Goal: Task Accomplishment & Management: Complete application form

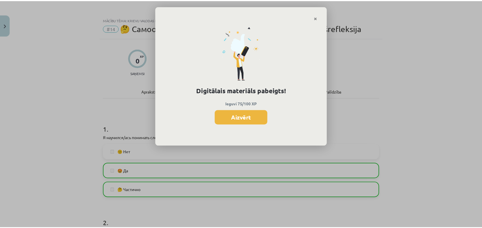
scroll to position [752, 0]
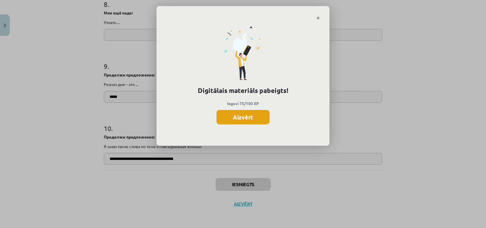
click at [239, 118] on button "Aizvērt" at bounding box center [243, 117] width 53 height 14
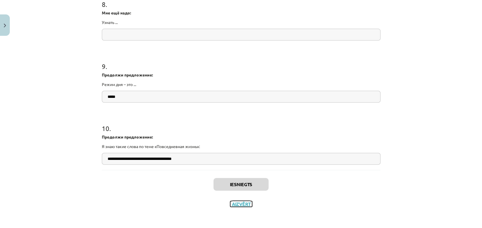
click at [240, 204] on button "Aizvērt" at bounding box center [241, 204] width 22 height 6
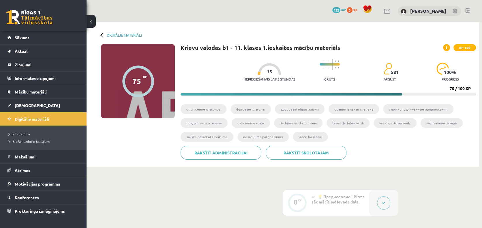
scroll to position [0, 0]
click at [33, 115] on link "Digitālie materiāli" at bounding box center [43, 118] width 72 height 13
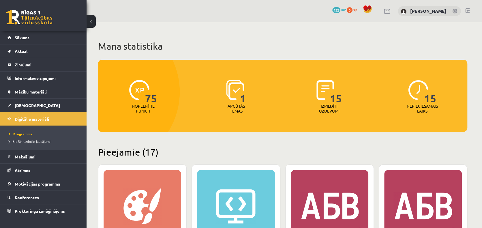
click at [239, 104] on p "Apgūtās tēmas" at bounding box center [236, 109] width 22 height 10
drag, startPoint x: 261, startPoint y: 34, endPoint x: 224, endPoint y: 34, distance: 37.5
click at [23, 106] on span "[DEMOGRAPHIC_DATA]" at bounding box center [37, 105] width 45 height 5
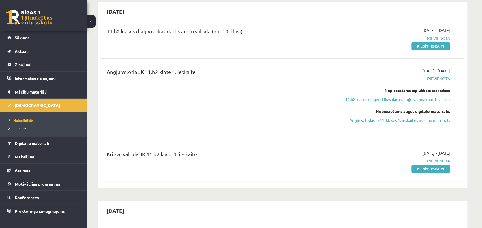
scroll to position [58, 0]
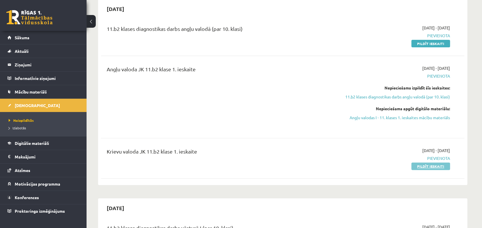
click at [429, 164] on link "Pildīt ieskaiti" at bounding box center [430, 165] width 39 height 7
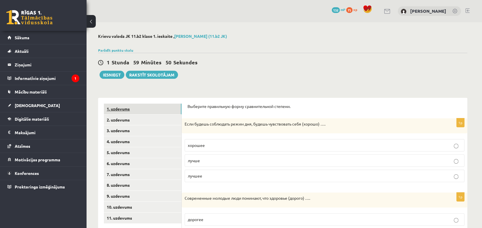
click at [166, 111] on link "1. uzdevums" at bounding box center [143, 109] width 78 height 11
click at [210, 106] on p "Выберите правильную форму сравнительной степени." at bounding box center [324, 107] width 274 height 6
click at [198, 161] on span "лучше" at bounding box center [194, 160] width 12 height 5
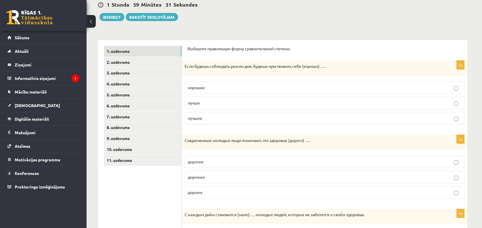
scroll to position [87, 0]
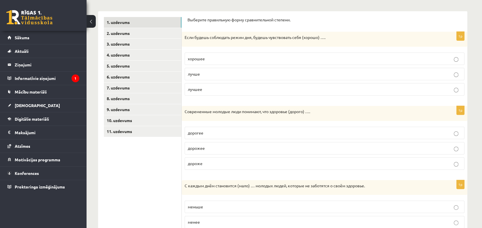
click at [196, 161] on span "дороже" at bounding box center [195, 163] width 15 height 5
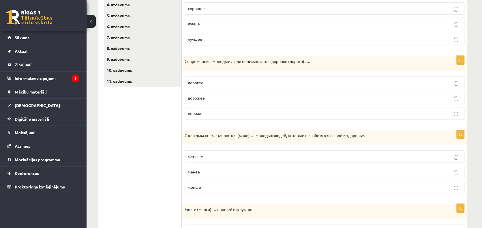
scroll to position [144, 0]
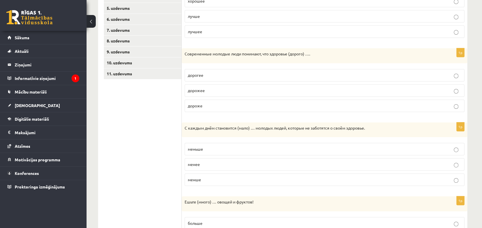
click at [200, 148] on span "меньше" at bounding box center [195, 148] width 15 height 5
click at [204, 176] on p "менше" at bounding box center [324, 179] width 273 height 6
click at [210, 148] on p "меньше" at bounding box center [324, 149] width 273 height 6
click at [204, 149] on p "меньше" at bounding box center [324, 149] width 273 height 6
click at [202, 150] on p "меньше" at bounding box center [324, 149] width 273 height 6
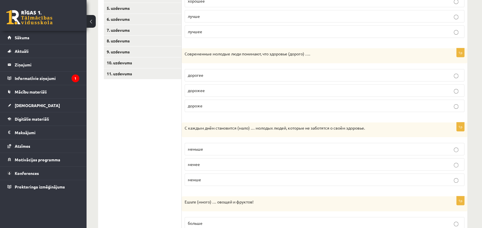
click at [201, 148] on span "меньше" at bounding box center [195, 148] width 15 height 5
copy span "меньше"
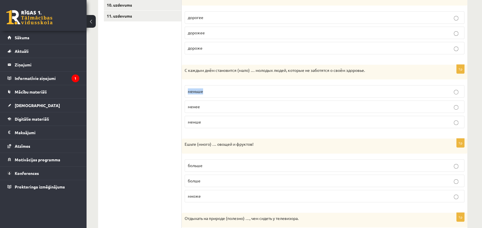
scroll to position [260, 0]
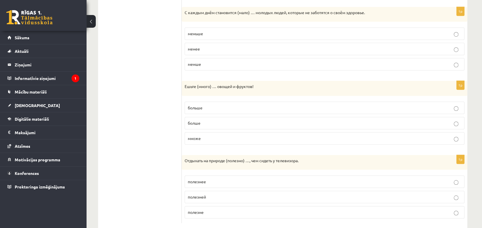
click at [199, 106] on span "больше" at bounding box center [195, 107] width 15 height 5
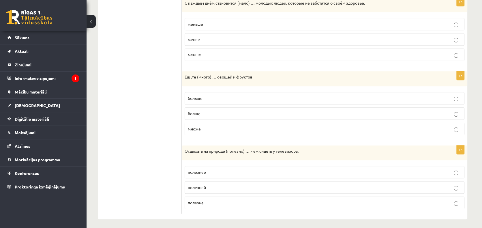
click at [205, 187] on span "полезней" at bounding box center [197, 187] width 18 height 5
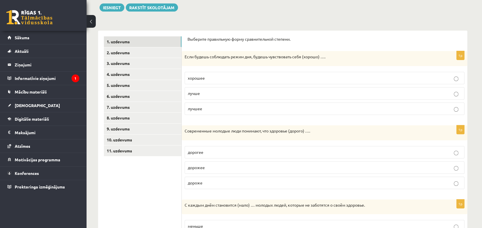
scroll to position [0, 0]
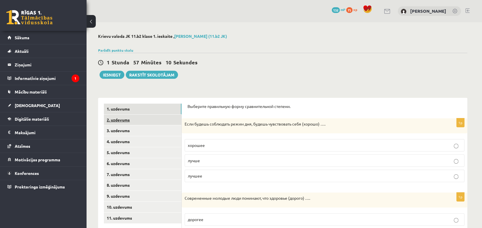
click at [136, 120] on link "2. uzdevums" at bounding box center [143, 119] width 78 height 11
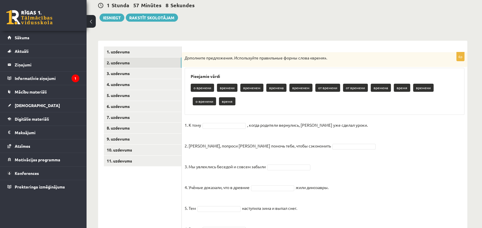
scroll to position [58, 0]
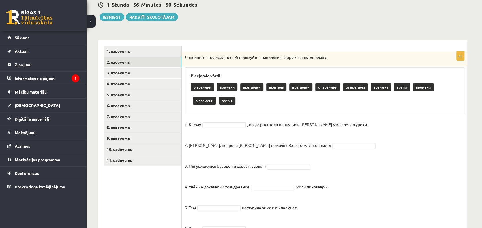
click at [225, 87] on p "времени" at bounding box center [227, 87] width 20 height 8
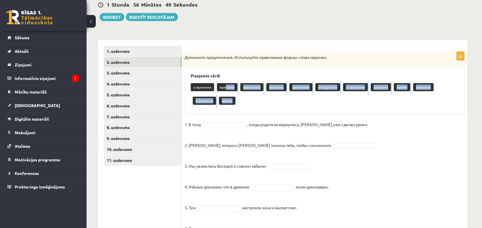
drag, startPoint x: 225, startPoint y: 87, endPoint x: 221, endPoint y: 112, distance: 24.6
click at [221, 112] on div "Pieejamie vārdi о времени времени временем времена временем от времени от време…" at bounding box center [325, 90] width 280 height 47
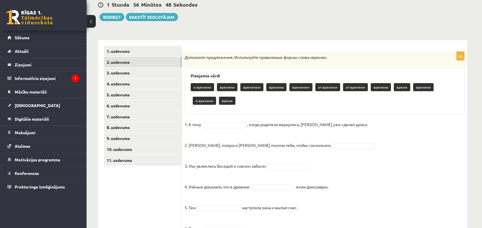
drag, startPoint x: 221, startPoint y: 112, endPoint x: 219, endPoint y: 94, distance: 17.5
click at [217, 100] on div "о времени времени временем времена временем от времени от времени времена время…" at bounding box center [325, 94] width 268 height 27
click at [222, 87] on p "времени" at bounding box center [227, 87] width 20 height 8
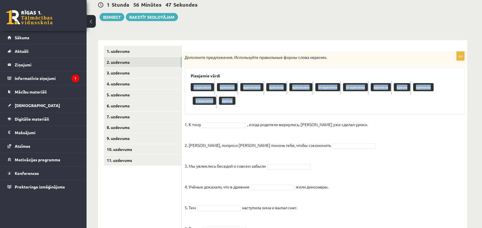
click at [222, 87] on p "времени" at bounding box center [227, 87] width 20 height 8
click at [225, 98] on div "о времени времени временем времена временем от времени от времени времена время…" at bounding box center [325, 94] width 268 height 27
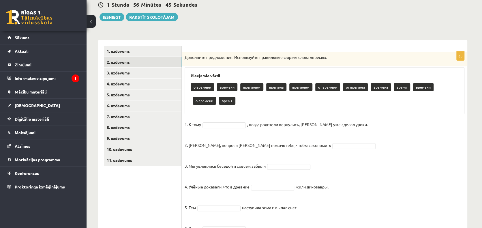
click at [231, 87] on p "времени" at bounding box center [227, 87] width 20 height 8
drag, startPoint x: 234, startPoint y: 87, endPoint x: 219, endPoint y: 88, distance: 14.5
click at [219, 88] on p "времени" at bounding box center [227, 87] width 20 height 8
copy p "времени"
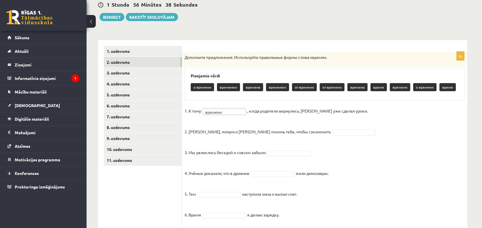
click at [228, 123] on p "2. Мадара, попроси Илзе помочь тебе, чтобы сэкономить" at bounding box center [258, 127] width 146 height 17
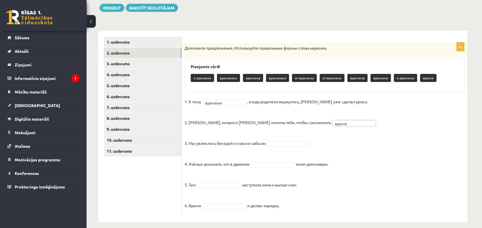
scroll to position [72, 0]
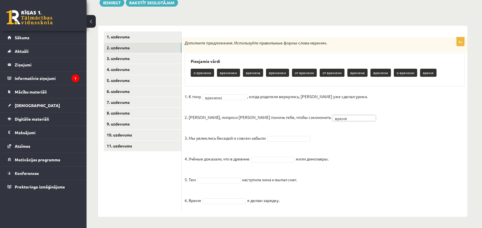
click at [234, 148] on p "4. Учёные доказали, что в древние" at bounding box center [217, 154] width 65 height 17
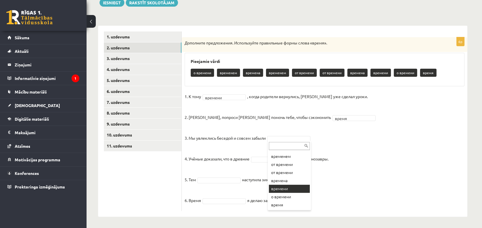
scroll to position [0, 0]
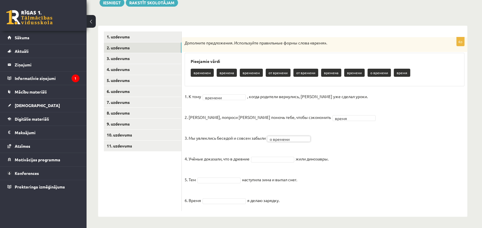
click at [273, 150] on fieldset "1. К тому времени ******* , когда родители вернулись, Эгилс уже сделал уроки. 2…" at bounding box center [325, 150] width 280 height 116
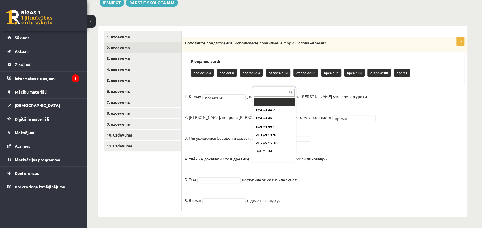
scroll to position [7, 0]
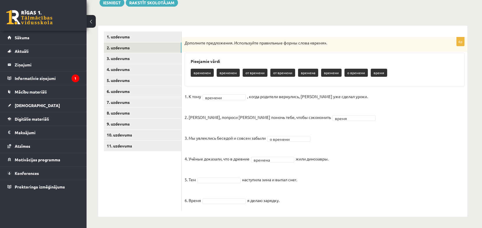
click at [241, 168] on fieldset "1. К тому времени ******* , когда родители вернулись, Эгилс уже сделал уроки. 2…" at bounding box center [325, 150] width 280 height 116
click at [288, 186] on fieldset "1. К тому времени ******* , когда родители вернулись, Эгилс уже сделал уроки. 2…" at bounding box center [325, 150] width 280 height 116
click at [207, 197] on fieldset "1. К тому времени ******* , когда родители вернулись, Эгилс уже сделал уроки. 2…" at bounding box center [325, 150] width 280 height 116
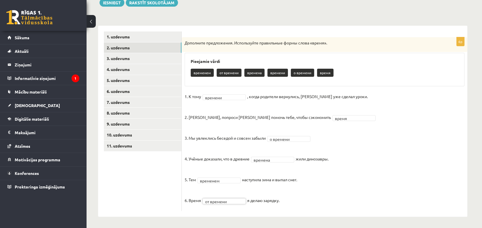
click at [307, 200] on fieldset "**********" at bounding box center [325, 150] width 280 height 116
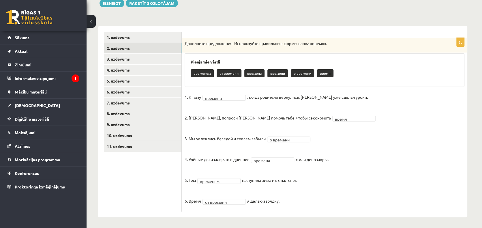
scroll to position [72, 0]
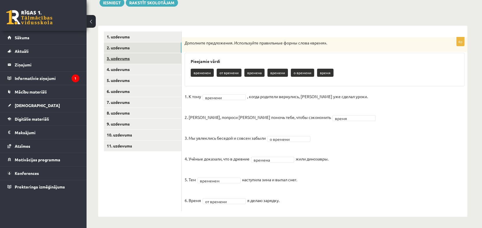
click at [117, 59] on link "3. uzdevums" at bounding box center [143, 58] width 78 height 11
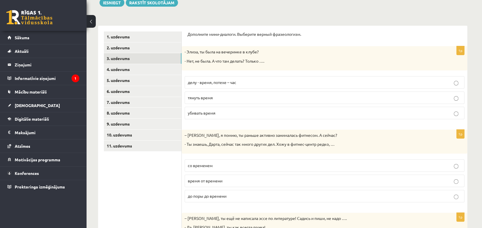
click at [206, 112] on span "убивать время" at bounding box center [202, 112] width 28 height 5
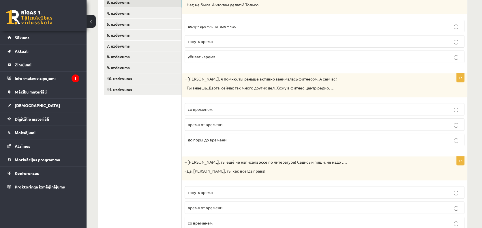
scroll to position [130, 0]
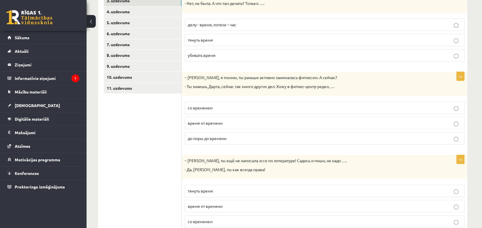
click at [200, 122] on span "время от времени" at bounding box center [205, 122] width 35 height 5
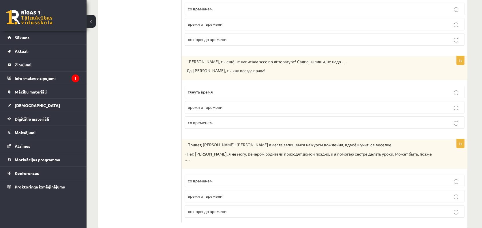
scroll to position [232, 0]
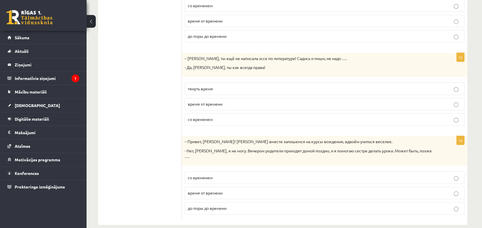
click at [195, 89] on span "тянуть время" at bounding box center [200, 88] width 25 height 5
click at [199, 175] on span "со временем" at bounding box center [200, 177] width 25 height 5
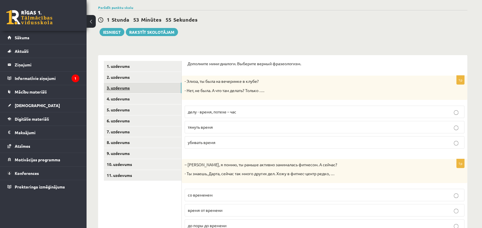
scroll to position [30, 0]
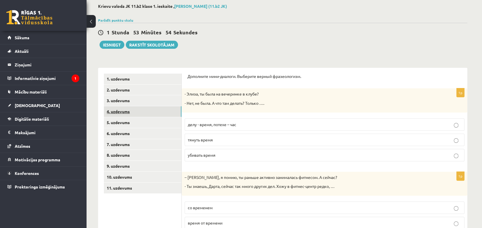
click at [116, 110] on link "4. uzdevums" at bounding box center [143, 111] width 78 height 11
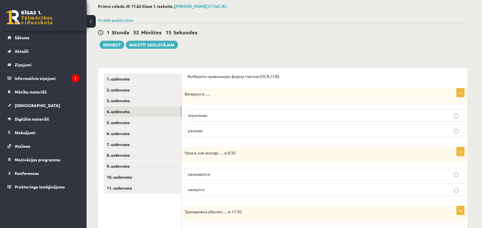
click at [194, 131] on span "ужинаю" at bounding box center [195, 130] width 15 height 5
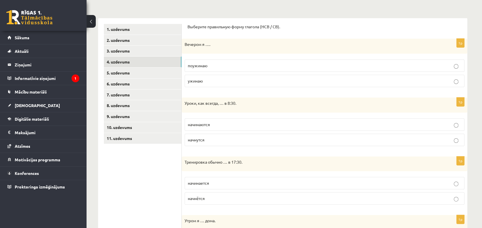
scroll to position [88, 0]
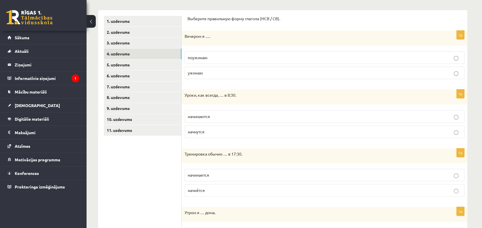
click at [196, 132] on span "начнутся" at bounding box center [196, 131] width 17 height 5
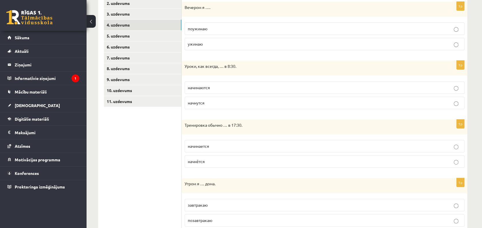
click at [193, 146] on span "начинается" at bounding box center [198, 145] width 21 height 5
click at [199, 86] on span "начинаются" at bounding box center [199, 87] width 22 height 5
click at [207, 28] on span "поужинаю" at bounding box center [198, 28] width 20 height 5
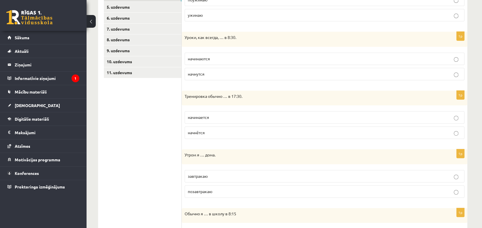
click at [193, 190] on span "позавтракаю" at bounding box center [200, 191] width 25 height 5
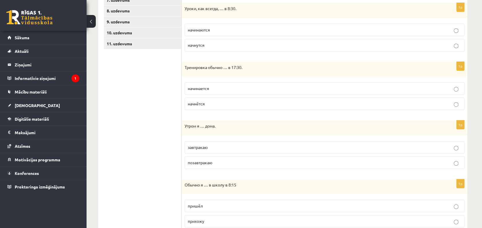
scroll to position [203, 0]
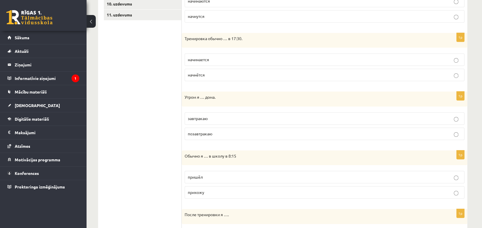
click at [202, 190] on span "прихожу" at bounding box center [196, 191] width 16 height 5
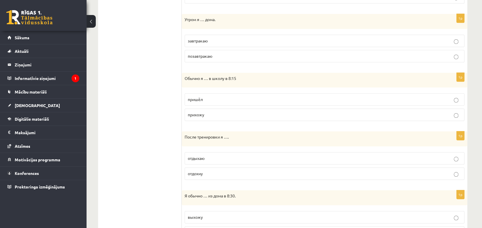
scroll to position [289, 0]
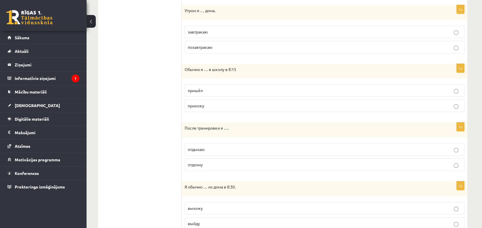
click at [200, 147] on span "отдыхаю" at bounding box center [196, 148] width 17 height 5
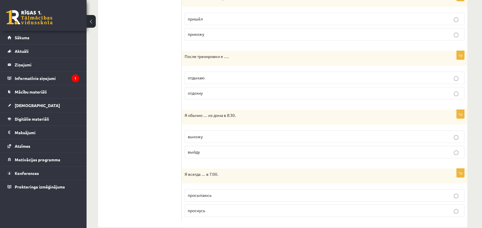
scroll to position [368, 0]
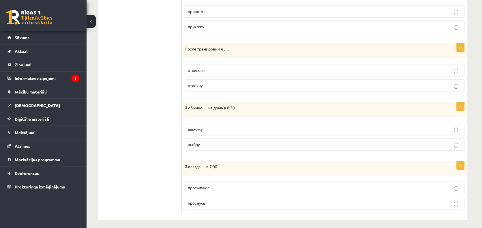
click at [196, 127] on span "выхожу" at bounding box center [195, 128] width 15 height 5
click at [195, 186] on span "просыпаюсь" at bounding box center [200, 187] width 24 height 5
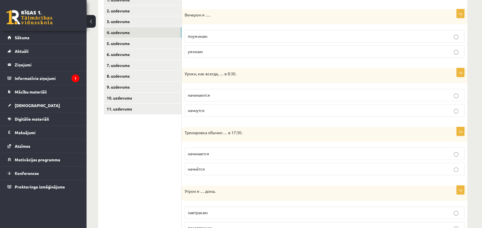
scroll to position [22, 0]
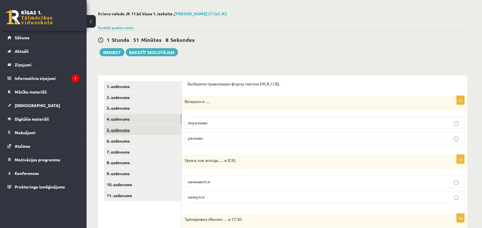
click at [125, 129] on link "5. uzdevums" at bounding box center [143, 130] width 78 height 11
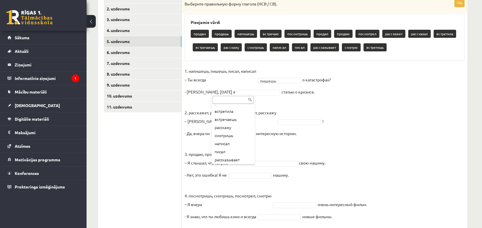
scroll to position [104, 0]
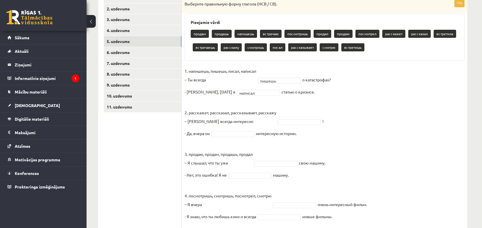
click at [279, 94] on fieldset "1. напишешь, пишешь, писал, написал – Ты всегда пишешь ****** о катастрофах? - …" at bounding box center [325, 166] width 280 height 199
click at [241, 114] on p "2. расскажет, рассказал, рассказывает, расскажу – Антон всегда интересно" at bounding box center [231, 112] width 92 height 26
click at [241, 112] on p "2. расскажет, рассказал, рассказывает, расскажу – Антон всегда интересно" at bounding box center [231, 112] width 92 height 26
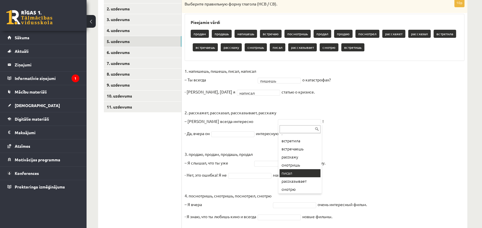
scroll to position [96, 0]
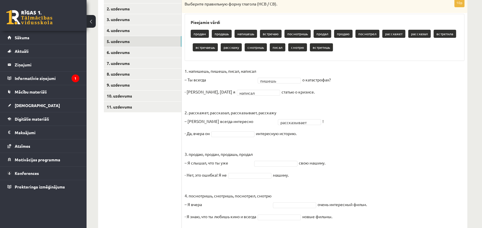
click at [314, 136] on fieldset "**********" at bounding box center [325, 166] width 280 height 199
click at [275, 144] on fieldset "**********" at bounding box center [325, 166] width 280 height 199
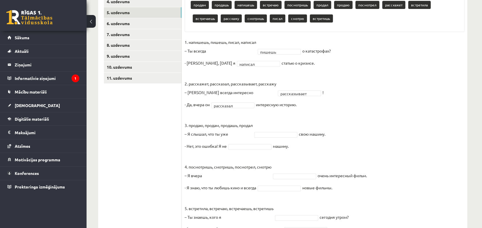
scroll to position [169, 0]
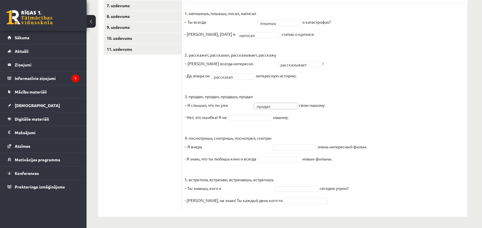
click at [311, 110] on fieldset "**********" at bounding box center [325, 108] width 280 height 199
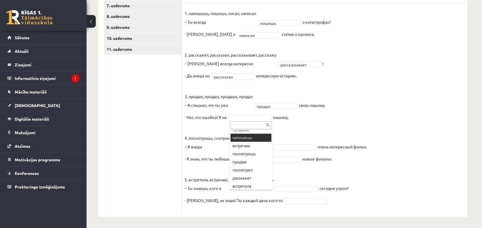
scroll to position [29, 0]
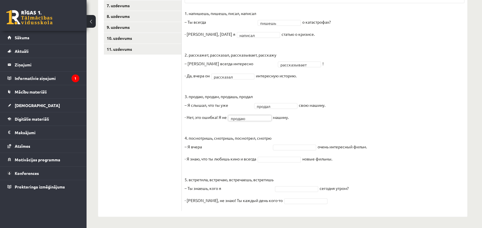
click at [253, 127] on p "4. посмотришь, смотришь, посмотрел, смотрю – Я вчера" at bounding box center [228, 138] width 87 height 26
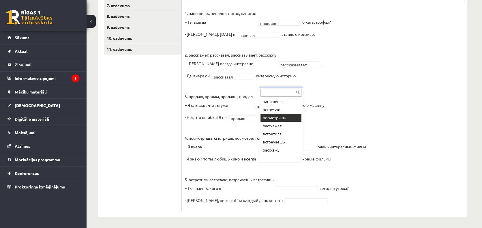
scroll to position [55, 0]
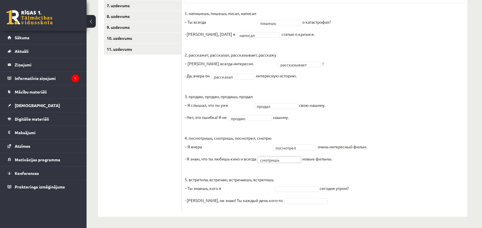
click at [291, 171] on fieldset "**********" at bounding box center [325, 108] width 280 height 199
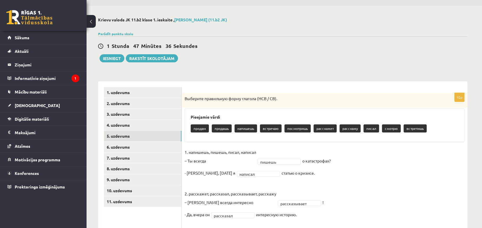
scroll to position [0, 0]
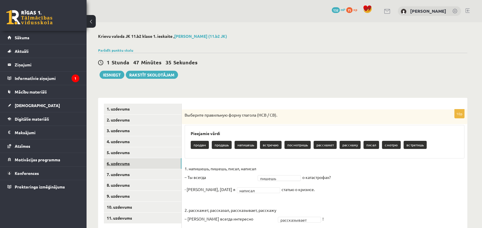
click at [138, 162] on link "6. uzdevums" at bounding box center [143, 163] width 78 height 11
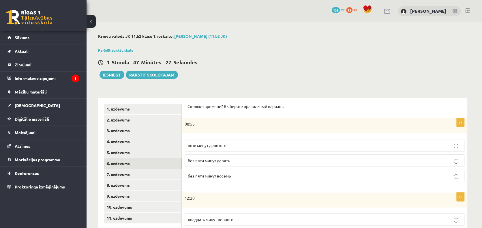
click at [200, 162] on span "без пяти минут девять" at bounding box center [209, 160] width 42 height 5
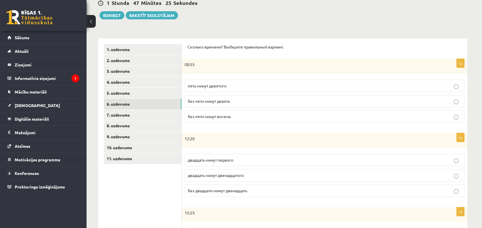
scroll to position [87, 0]
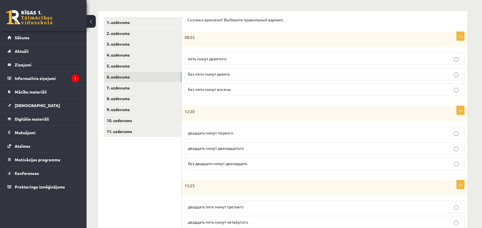
click at [224, 133] on span "двадцать минут первого" at bounding box center [211, 132] width 46 height 5
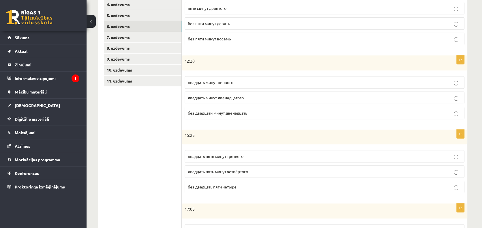
scroll to position [144, 0]
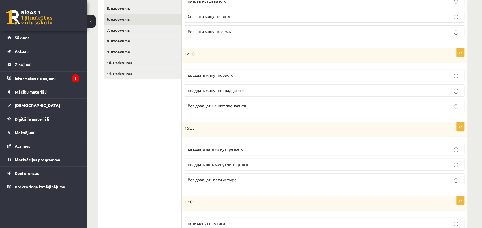
click at [194, 165] on p "двадцать пять минут четвёртого" at bounding box center [324, 164] width 273 height 6
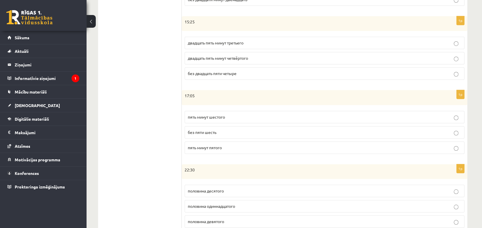
scroll to position [260, 0]
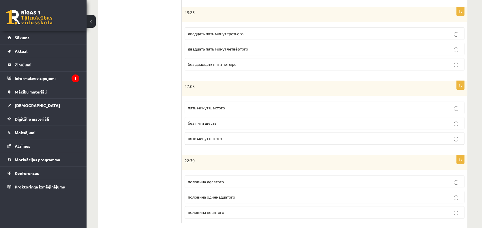
click at [201, 108] on span "пять минут шестого" at bounding box center [206, 107] width 37 height 5
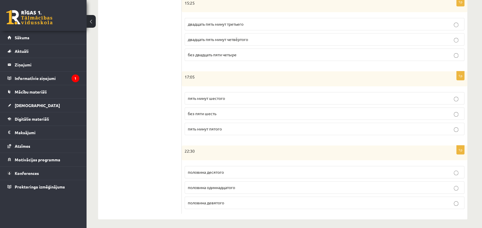
click at [204, 185] on span "половина одиннадцатого" at bounding box center [211, 187] width 47 height 5
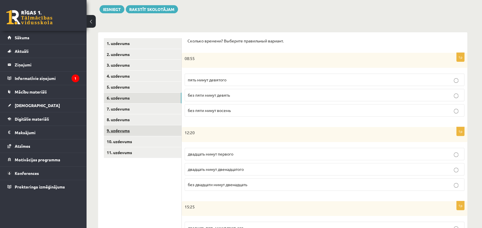
scroll to position [38, 0]
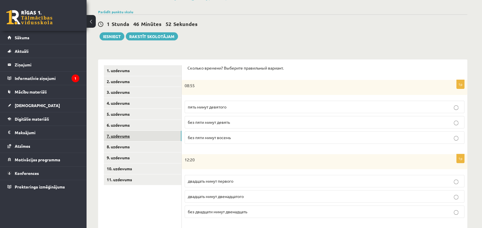
click at [129, 137] on link "7. uzdevums" at bounding box center [143, 136] width 78 height 11
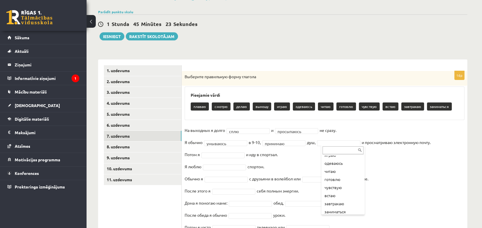
scroll to position [47, 0]
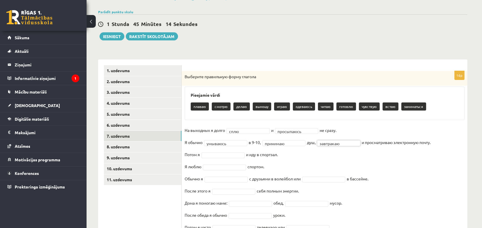
click at [313, 149] on fieldset "**********" at bounding box center [325, 186] width 280 height 121
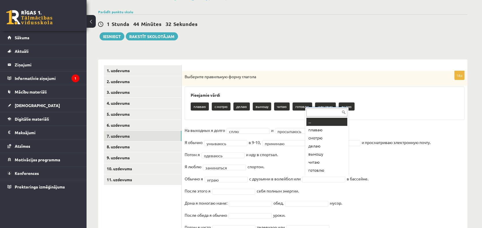
scroll to position [7, 0]
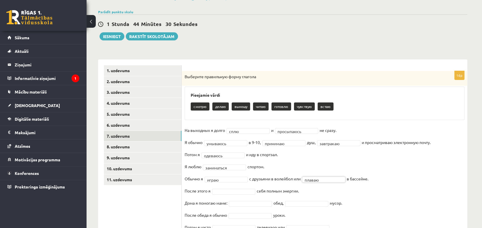
click at [336, 191] on fieldset "**********" at bounding box center [325, 186] width 280 height 121
click at [312, 193] on fieldset "**********" at bounding box center [325, 186] width 280 height 121
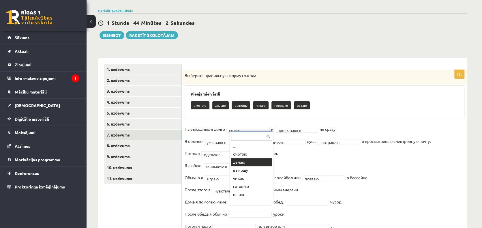
scroll to position [77, 0]
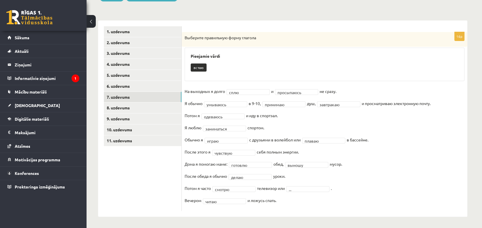
click at [259, 206] on fieldset "**********" at bounding box center [325, 147] width 280 height 121
click at [291, 200] on fieldset "**********" at bounding box center [325, 147] width 280 height 121
click at [120, 106] on link "8. uzdevums" at bounding box center [143, 107] width 78 height 11
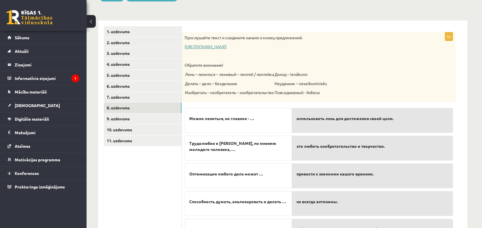
click at [227, 46] on link "https://www.zvaigzne.lv/upload/audio/100Urokov/2/49%202.mp3" at bounding box center [206, 46] width 42 height 5
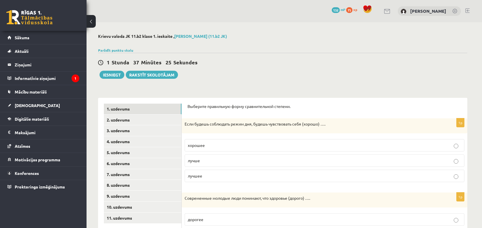
scroll to position [77, 0]
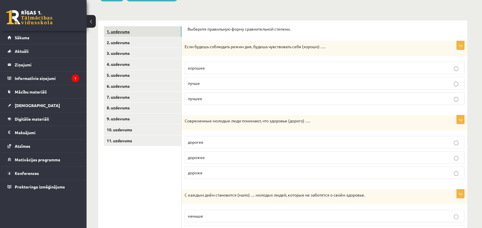
click at [137, 31] on link "1. uzdevums" at bounding box center [143, 31] width 78 height 11
click at [135, 43] on link "2. uzdevums" at bounding box center [143, 42] width 78 height 11
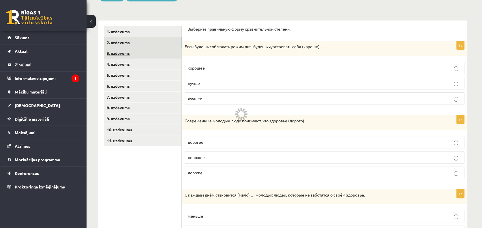
scroll to position [72, 0]
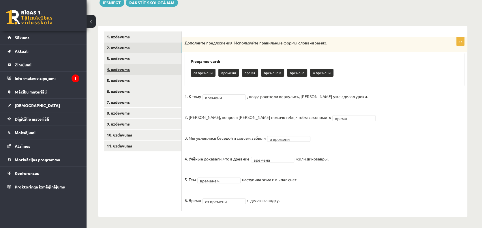
click at [133, 67] on link "4. uzdevums" at bounding box center [143, 69] width 78 height 11
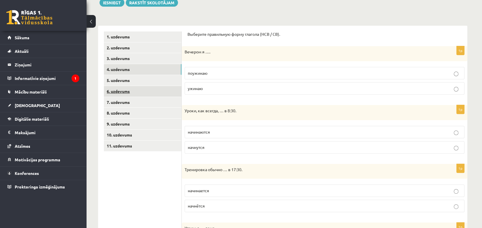
click at [134, 91] on link "6. uzdevums" at bounding box center [143, 91] width 78 height 11
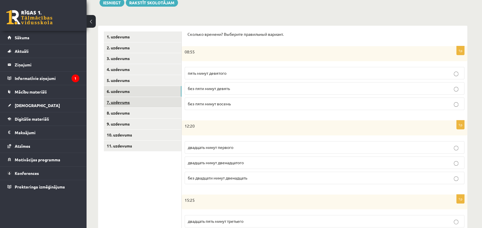
click at [134, 101] on link "7. uzdevums" at bounding box center [143, 102] width 78 height 11
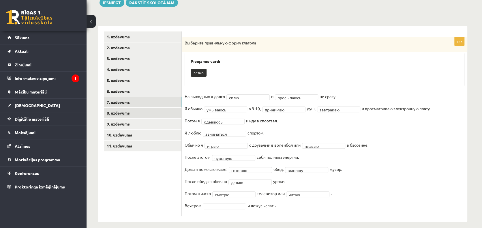
click at [130, 111] on link "8. uzdevums" at bounding box center [143, 113] width 78 height 11
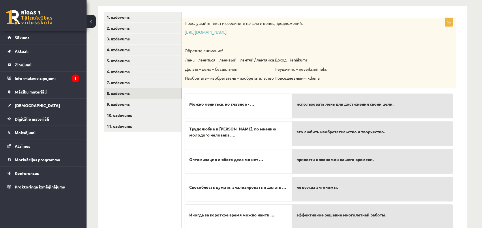
scroll to position [112, 0]
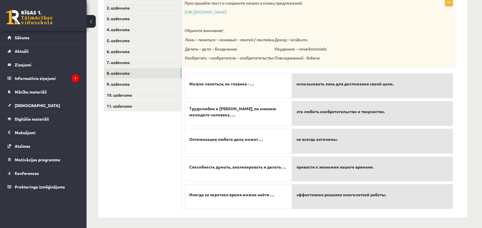
click at [232, 111] on span "Трудолюбие и лень, по мнению молодого человека, …" at bounding box center [238, 112] width 98 height 12
click at [245, 88] on p "Можно лениться, но главное - …" at bounding box center [238, 84] width 98 height 12
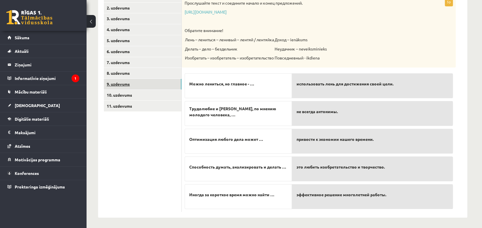
click at [126, 85] on link "9. uzdevums" at bounding box center [143, 84] width 78 height 11
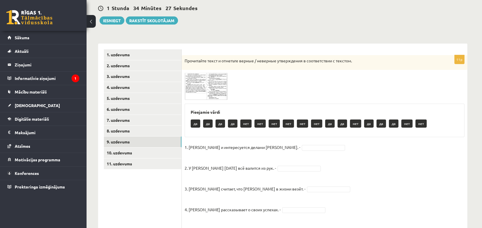
scroll to position [83, 0]
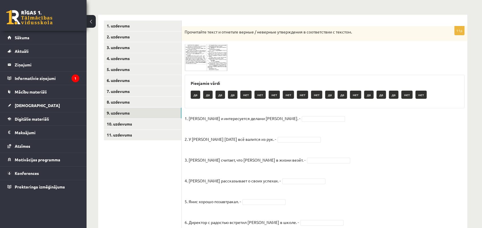
click at [205, 58] on span at bounding box center [206, 57] width 9 height 9
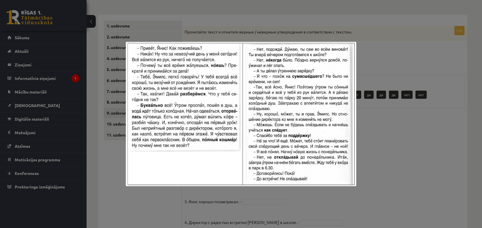
click at [406, 50] on div at bounding box center [241, 114] width 482 height 228
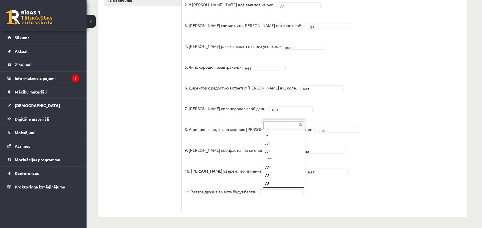
scroll to position [7, 0]
click at [277, 200] on fieldset "1. Эмилс и интересуется делами Яниса. - да ** 2. У Яниса сегодня всё валится из…" at bounding box center [325, 94] width 280 height 228
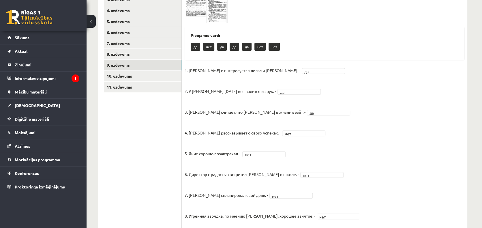
scroll to position [44, 0]
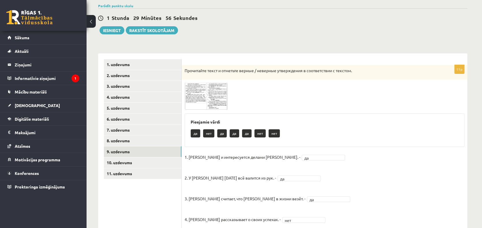
click at [205, 93] on span at bounding box center [206, 96] width 9 height 9
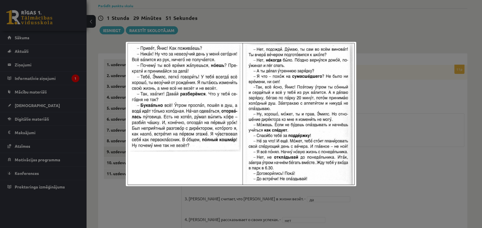
click at [392, 74] on div at bounding box center [241, 114] width 482 height 228
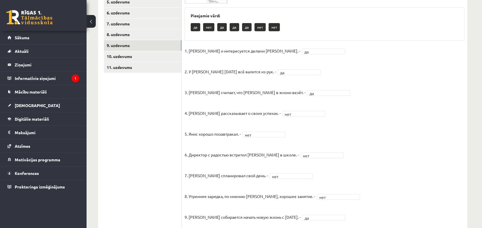
scroll to position [189, 0]
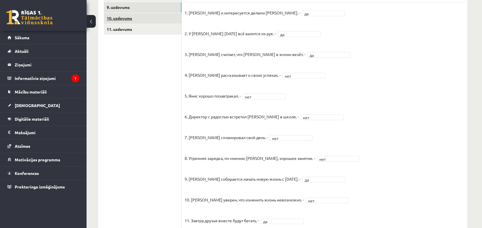
click at [130, 16] on link "10. uzdevums" at bounding box center [143, 18] width 78 height 11
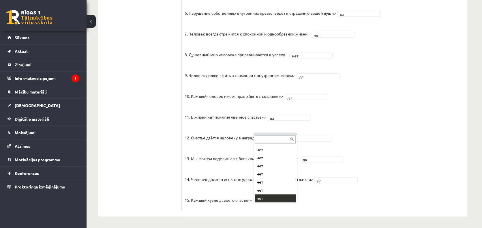
scroll to position [15, 0]
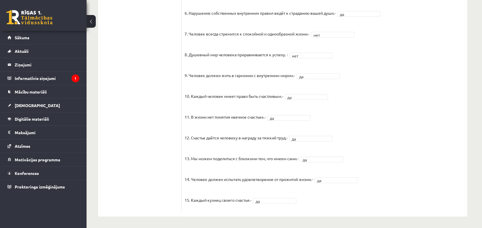
click at [345, 165] on fieldset "1. Человек должен жить по составленному плану. - да ** 2. Если хочешь быть успе…" at bounding box center [325, 56] width 280 height 303
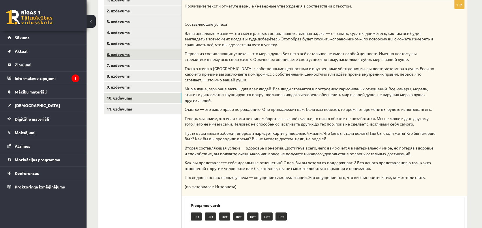
scroll to position [70, 0]
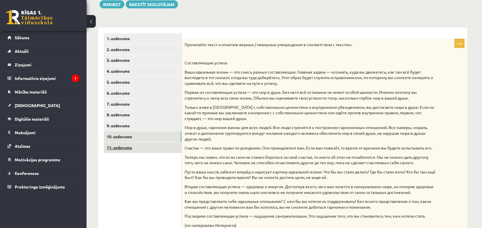
click at [116, 148] on link "11. uzdevums" at bounding box center [143, 147] width 78 height 11
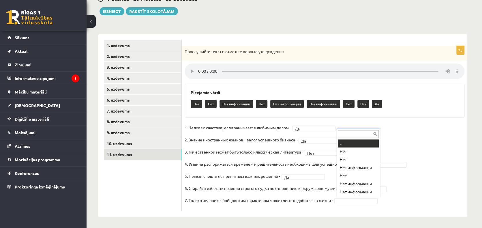
scroll to position [7, 0]
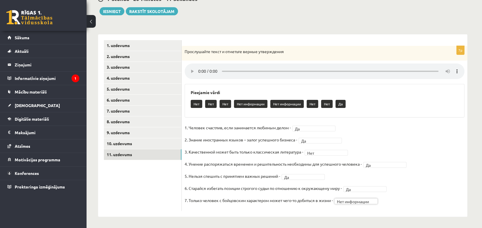
click at [393, 190] on fieldset "**********" at bounding box center [325, 165] width 280 height 85
click at [141, 198] on ul "1. uzdevums 2. uzdevums 3. uzdevums 4. uzdevums 5. uzdevums 6. uzdevums 7. uzde…" at bounding box center [143, 125] width 78 height 171
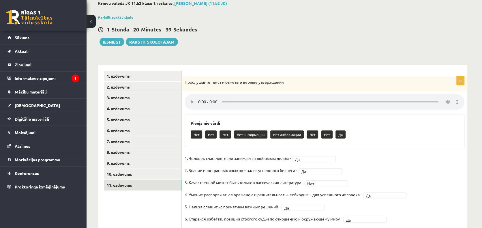
scroll to position [0, 0]
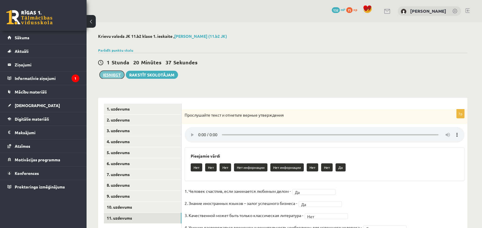
click at [111, 76] on button "Iesniegt" at bounding box center [111, 75] width 25 height 8
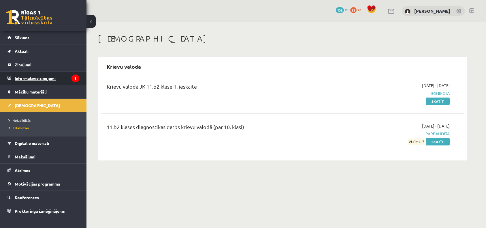
click at [40, 80] on legend "Informatīvie ziņojumi 1" at bounding box center [47, 78] width 65 height 13
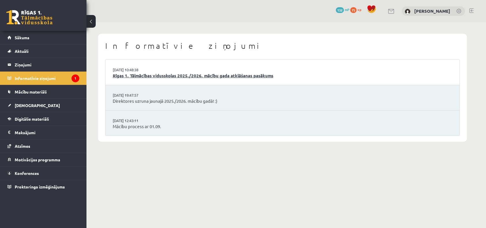
click at [145, 76] on link "Rīgas 1. Tālmācības vidusskolas 2025./2026. mācību gada atklāšanas pasākums" at bounding box center [283, 75] width 340 height 7
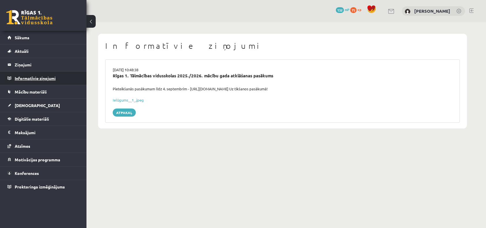
click at [26, 79] on legend "Informatīvie ziņojumi 0" at bounding box center [47, 78] width 65 height 13
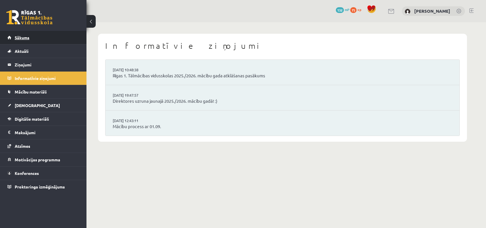
click at [27, 37] on span "Sākums" at bounding box center [22, 37] width 15 height 5
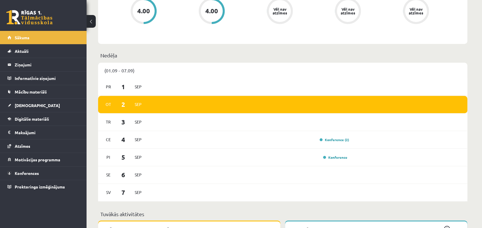
scroll to position [288, 0]
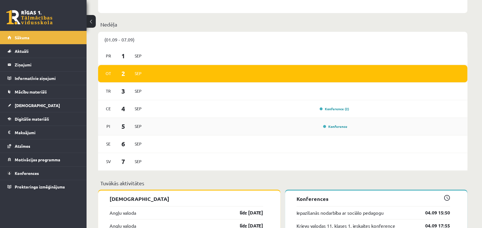
click at [292, 128] on div "Konference" at bounding box center [248, 126] width 201 height 6
click at [336, 127] on link "Konference" at bounding box center [335, 126] width 24 height 5
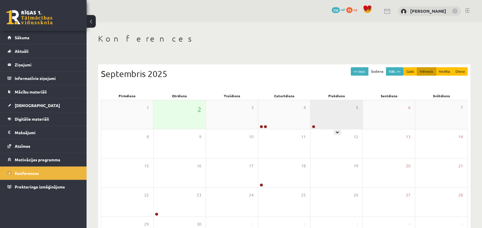
click at [334, 120] on div "5" at bounding box center [336, 114] width 52 height 29
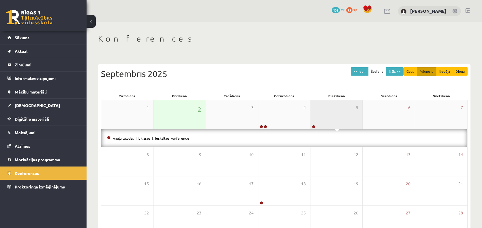
click at [334, 120] on div "5" at bounding box center [336, 114] width 52 height 29
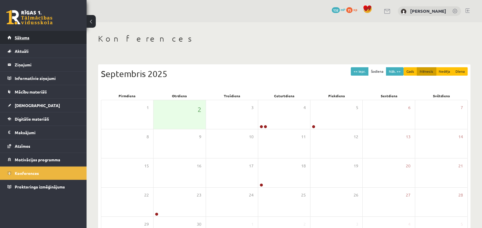
click at [28, 38] on span "Sākums" at bounding box center [22, 37] width 15 height 5
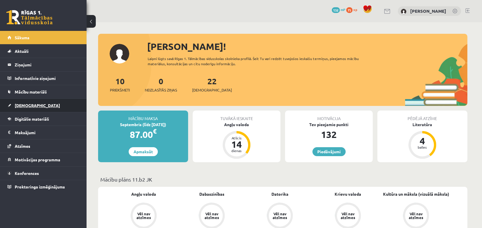
click at [28, 105] on span "[DEMOGRAPHIC_DATA]" at bounding box center [37, 105] width 45 height 5
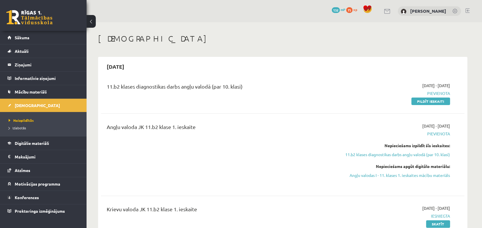
click at [466, 9] on link at bounding box center [467, 10] width 4 height 5
